Goal: Information Seeking & Learning: Learn about a topic

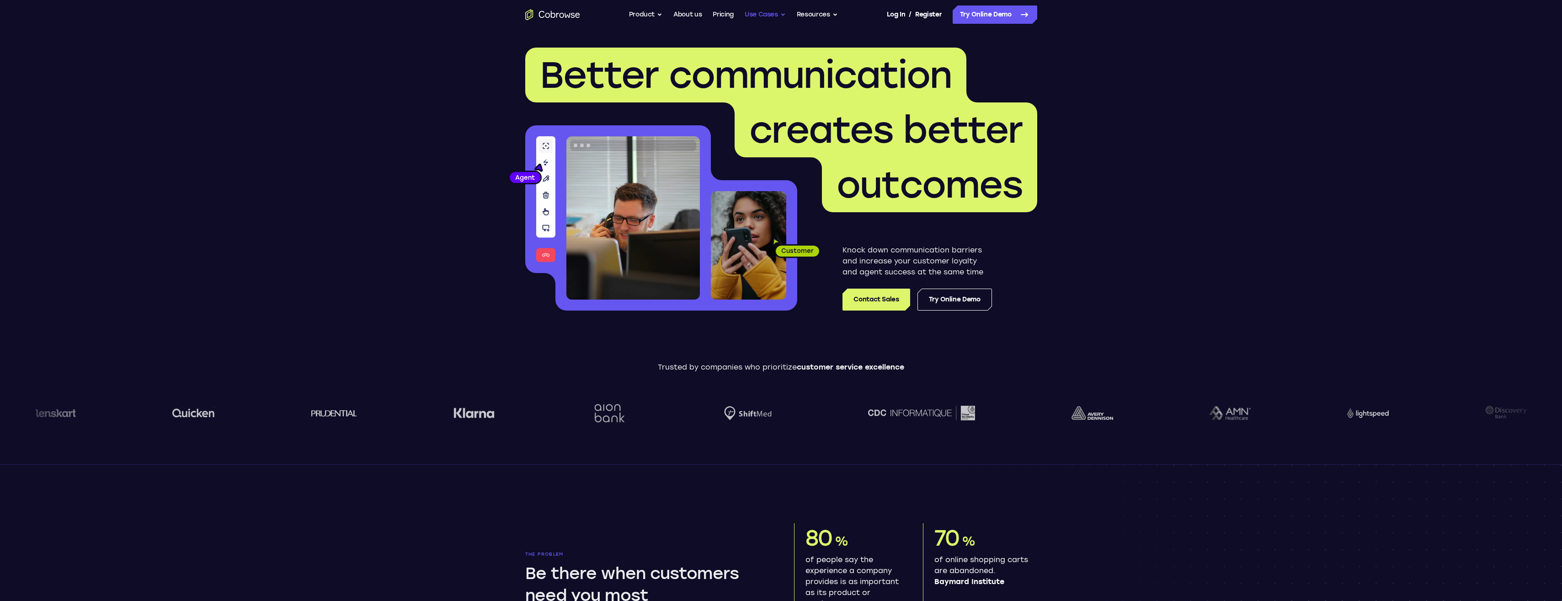
click at [780, 15] on button "Use Cases" at bounding box center [765, 14] width 41 height 18
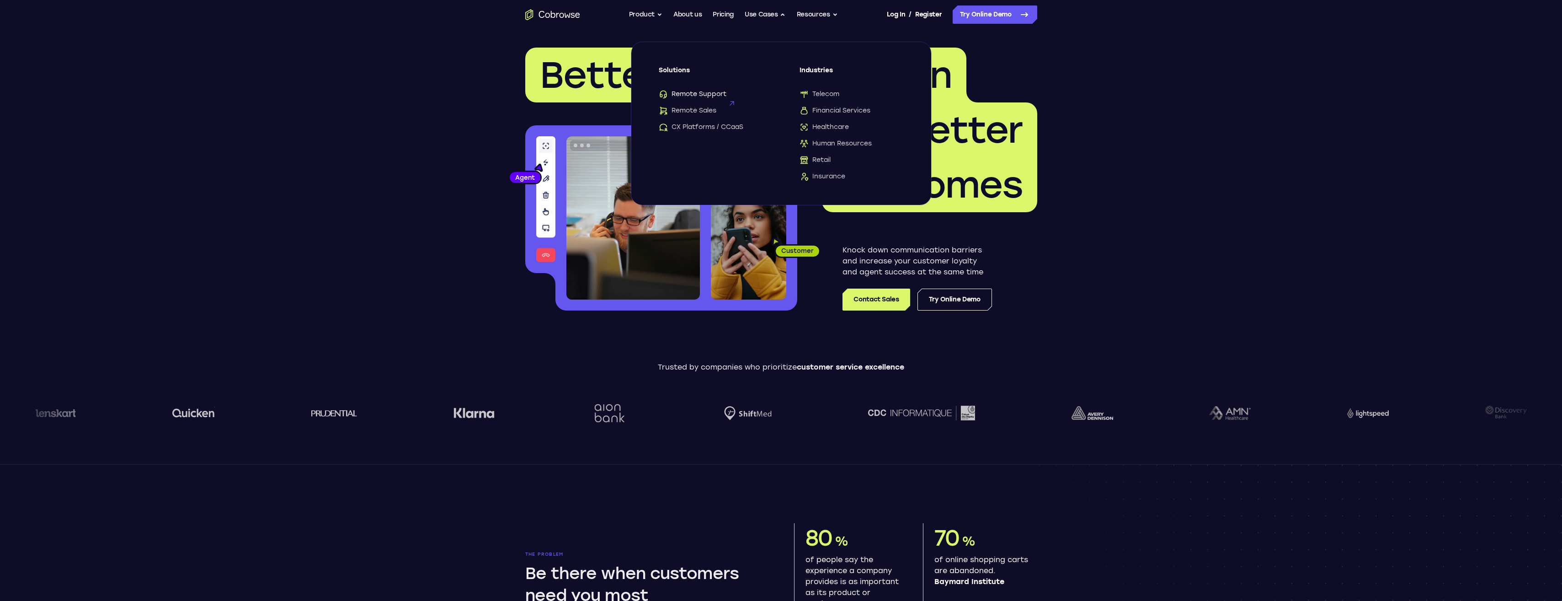
click at [700, 93] on span "Remote Support" at bounding box center [693, 94] width 68 height 9
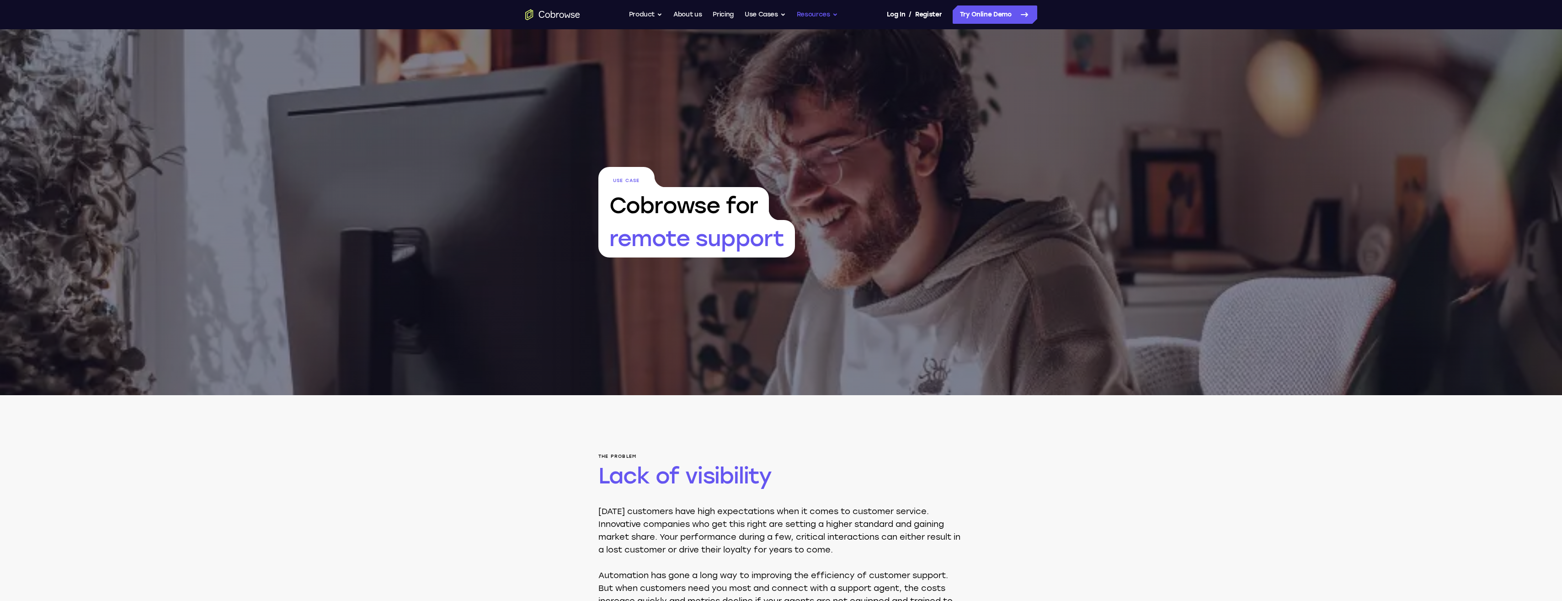
click at [834, 13] on button "Resources" at bounding box center [817, 14] width 41 height 18
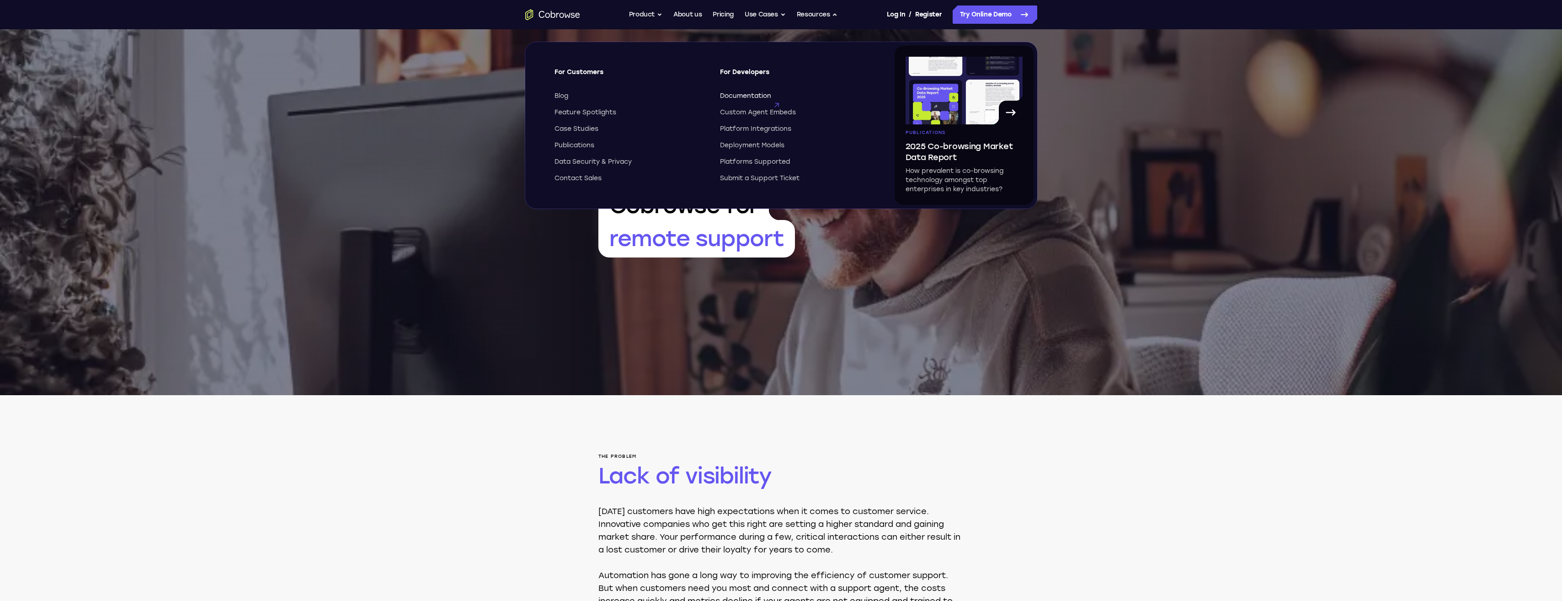
click at [755, 93] on span "Documentation" at bounding box center [745, 95] width 51 height 9
click at [1109, 198] on div "Use Case Cobrowse for remote support" at bounding box center [781, 212] width 1562 height 366
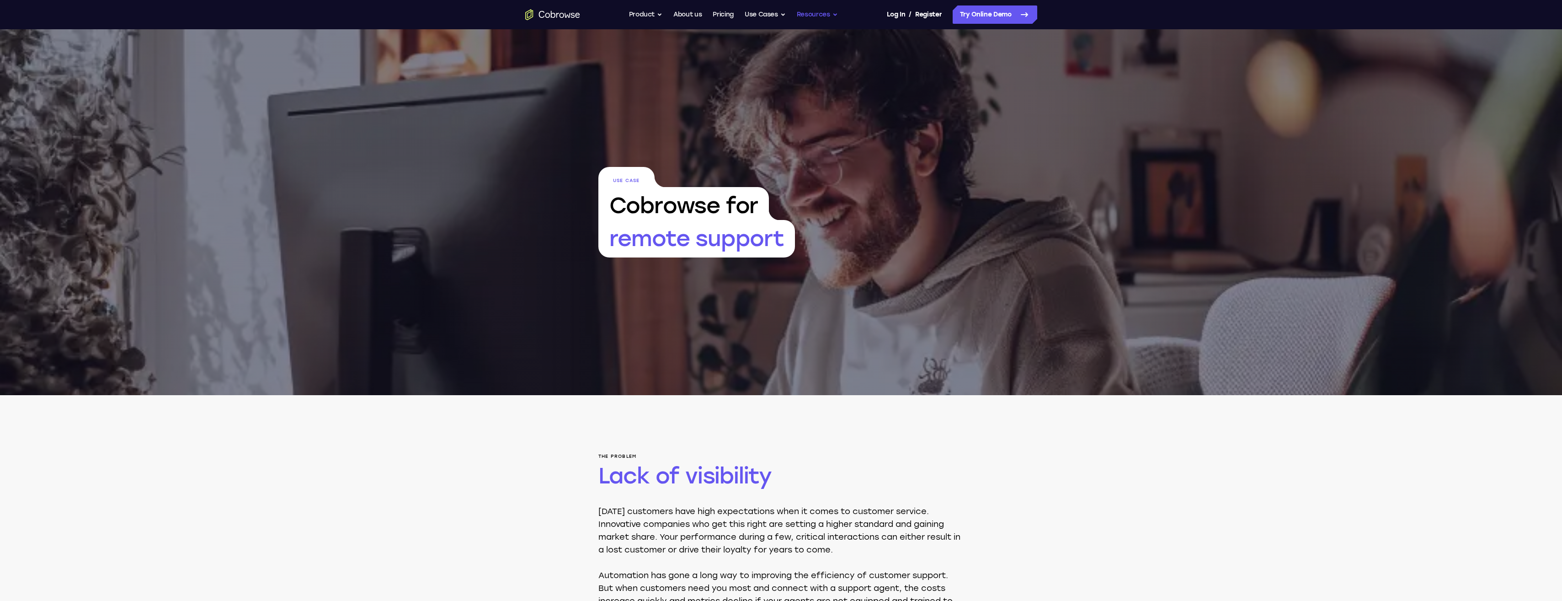
click at [835, 11] on button "Resources" at bounding box center [817, 14] width 41 height 18
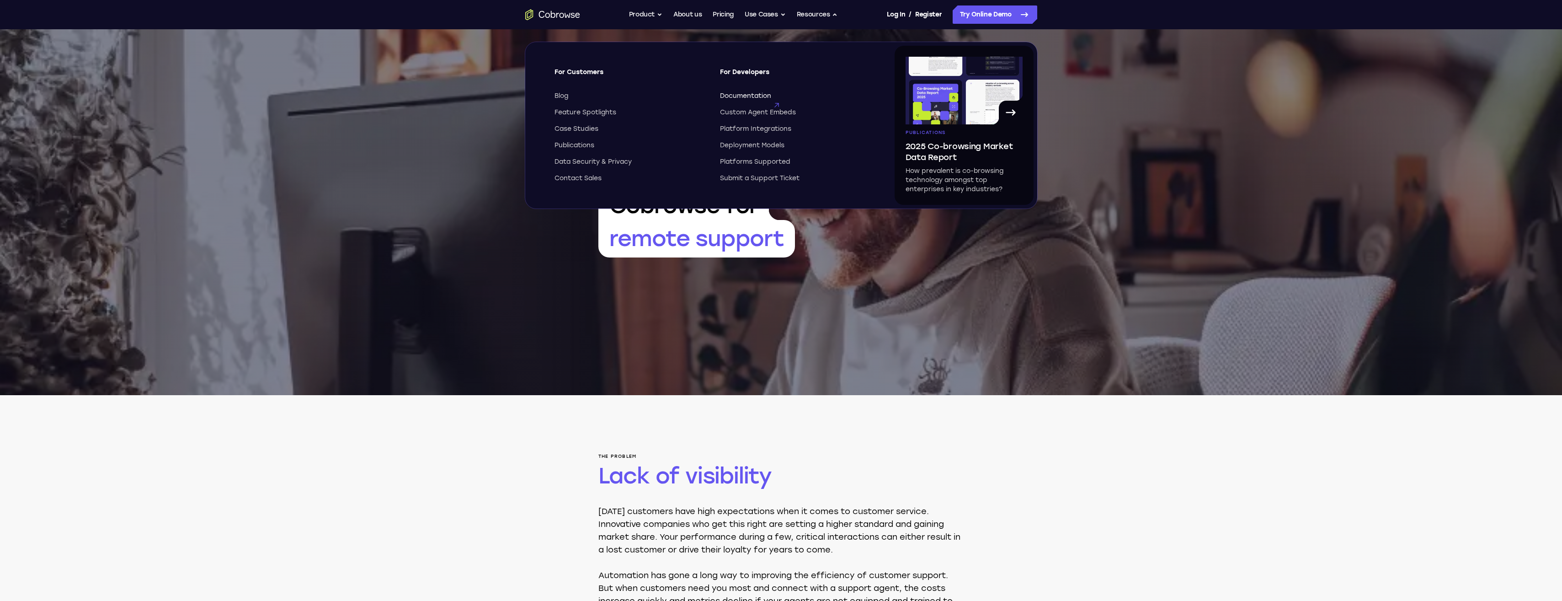
click at [746, 95] on span "Documentation" at bounding box center [745, 95] width 51 height 9
